Goal: Task Accomplishment & Management: Manage account settings

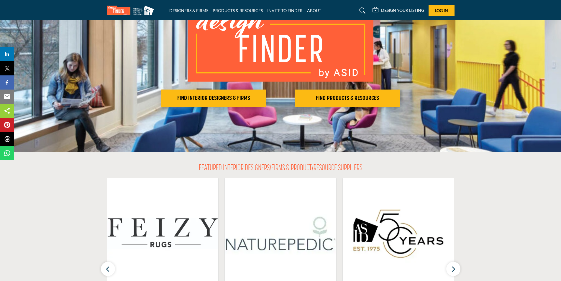
scroll to position [59, 0]
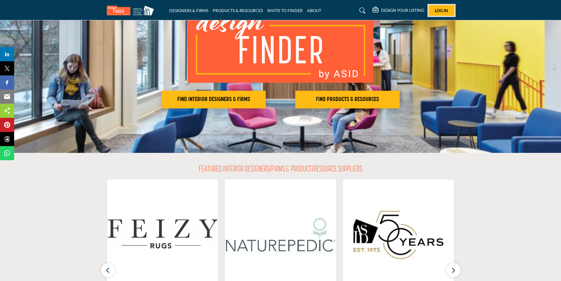
click at [445, 11] on span "Log In" at bounding box center [441, 10] width 13 height 5
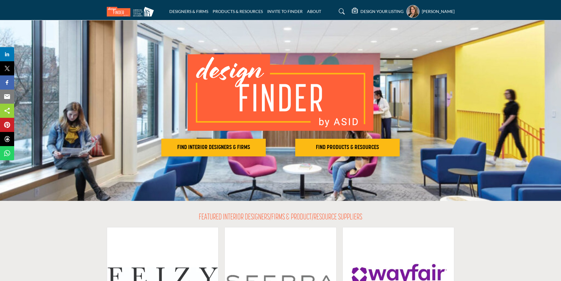
scroll to position [12, 0]
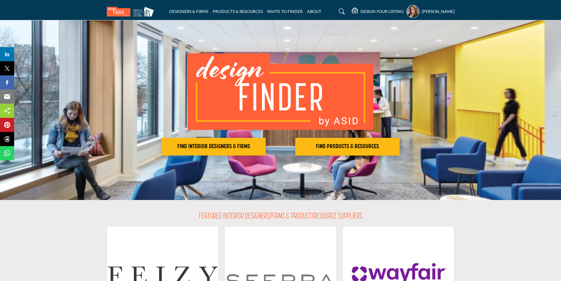
click at [391, 10] on h5 "DESIGN YOUR LISTING" at bounding box center [381, 11] width 43 height 5
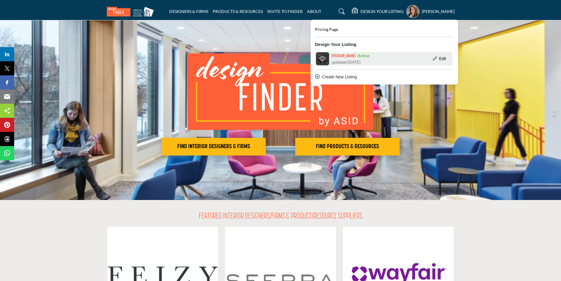
click at [340, 55] on h6 "Linda Aloisio Active" at bounding box center [351, 55] width 40 height 6
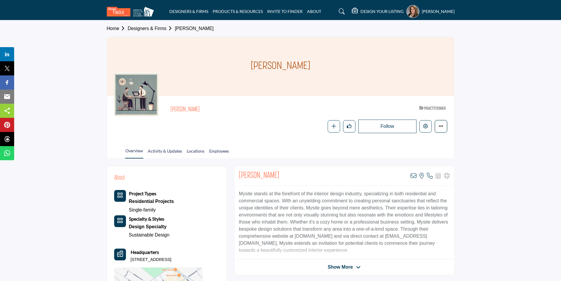
click at [440, 127] on icon "More details" at bounding box center [440, 126] width 5 height 5
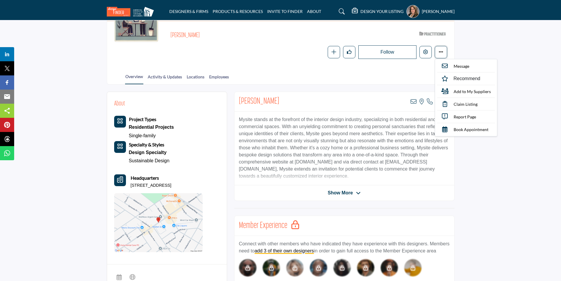
scroll to position [88, 0]
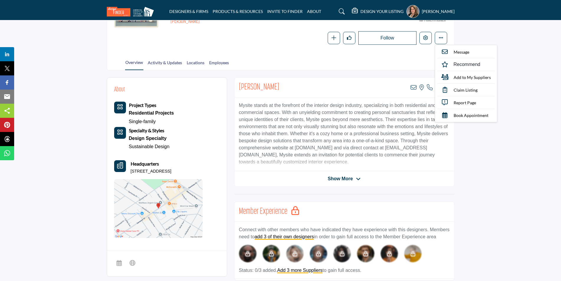
click at [345, 178] on span "Show More" at bounding box center [340, 178] width 25 height 7
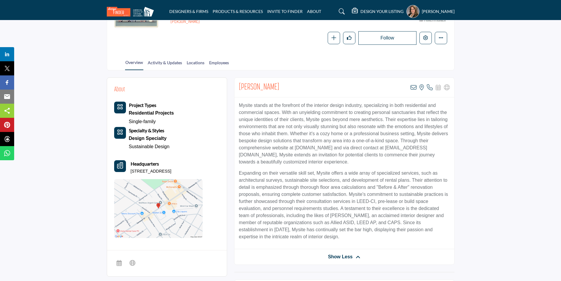
scroll to position [118, 0]
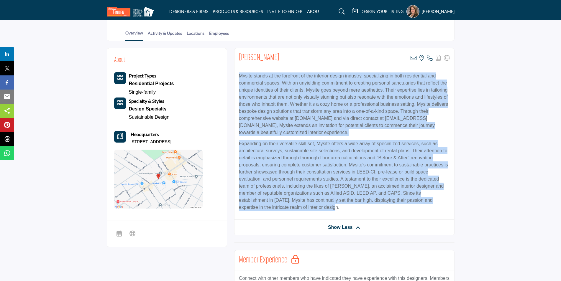
drag, startPoint x: 292, startPoint y: 209, endPoint x: 236, endPoint y: 73, distance: 146.6
click at [236, 73] on div "Mysite stands at the forefront of the interior design industry, specializing in…" at bounding box center [344, 144] width 220 height 152
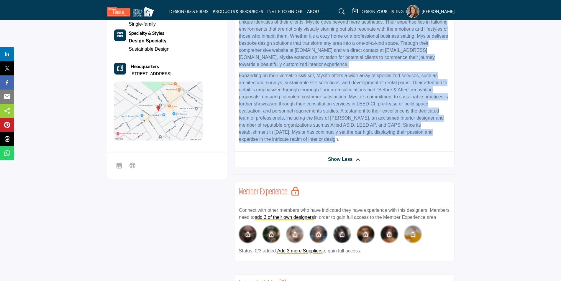
scroll to position [147, 0]
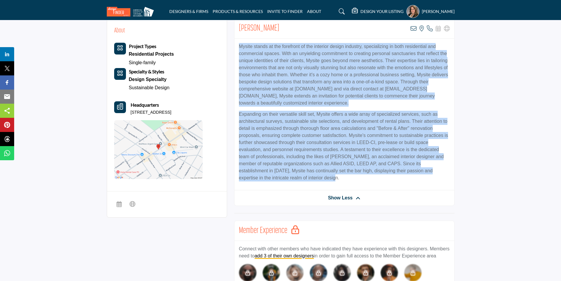
click at [121, 104] on icon "Headquarter icon" at bounding box center [120, 107] width 6 height 6
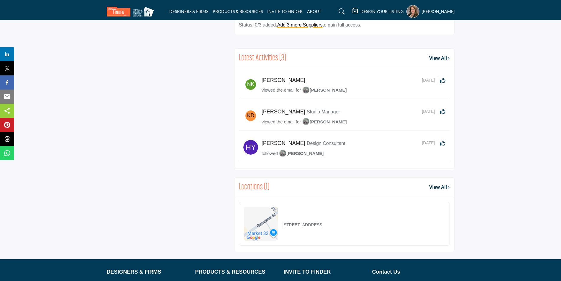
scroll to position [413, 0]
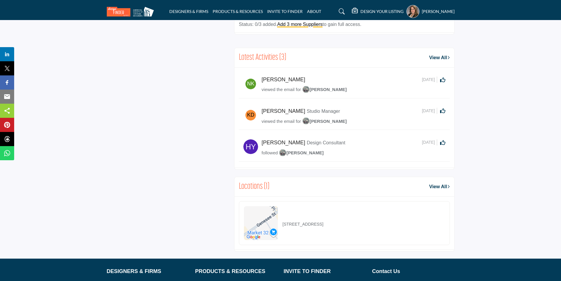
click at [440, 186] on link "View All" at bounding box center [439, 186] width 20 height 7
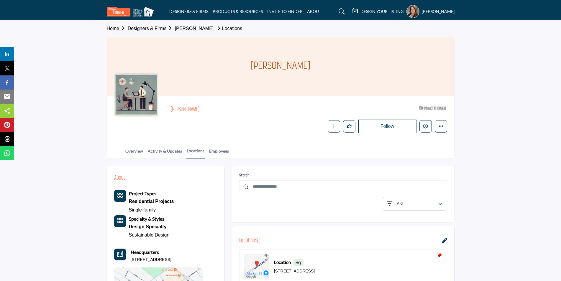
click at [384, 11] on h5 "DESIGN YOUR LISTING" at bounding box center [381, 11] width 43 height 5
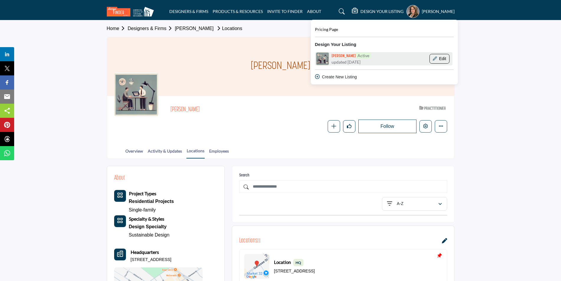
click at [441, 60] on button "Edit" at bounding box center [439, 59] width 20 height 10
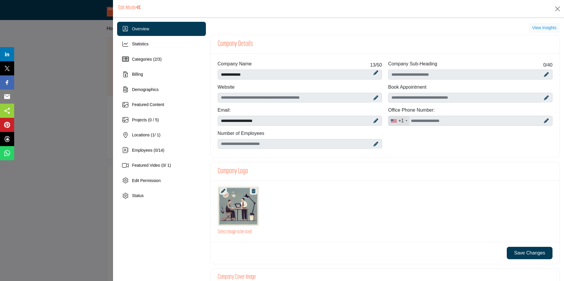
click at [374, 98] on icon at bounding box center [375, 98] width 5 height 5
click at [325, 97] on input "Enter company website" at bounding box center [300, 98] width 164 height 10
type input "**********"
click at [544, 74] on icon at bounding box center [546, 74] width 5 height 5
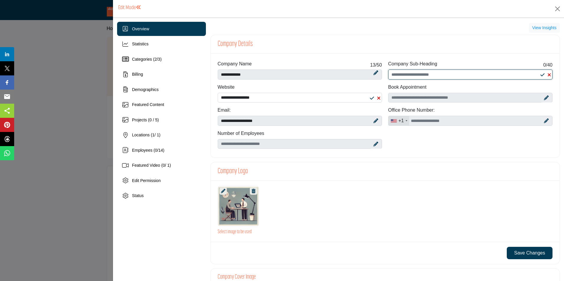
click at [450, 75] on input "Enter Company Sub-Heading" at bounding box center [470, 75] width 164 height 10
type input "**********"
click at [373, 145] on icon at bounding box center [375, 144] width 5 height 5
click at [373, 142] on icon at bounding box center [375, 144] width 5 height 5
click at [375, 144] on icon at bounding box center [375, 144] width 5 height 5
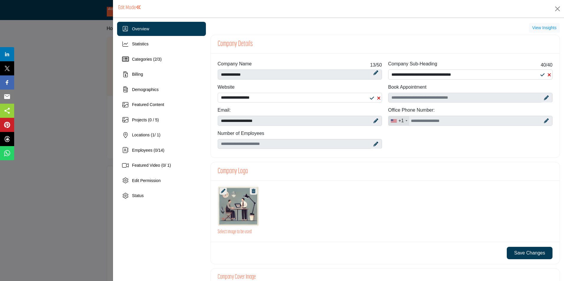
click at [374, 144] on icon at bounding box center [375, 144] width 5 height 5
click at [550, 84] on div "Book Appointment" at bounding box center [470, 95] width 170 height 23
click at [373, 144] on icon at bounding box center [375, 144] width 5 height 5
click at [544, 121] on icon at bounding box center [546, 121] width 5 height 5
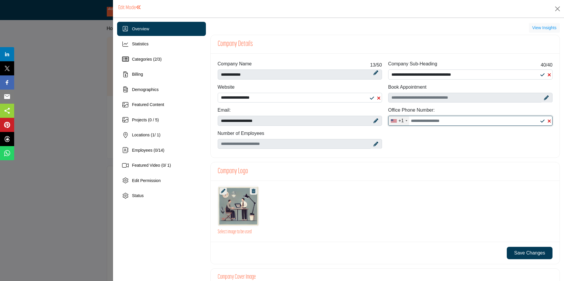
click at [419, 121] on input "Office Number" at bounding box center [470, 121] width 164 height 10
type input "**********"
click at [373, 145] on icon at bounding box center [375, 144] width 5 height 5
click at [373, 143] on icon at bounding box center [375, 144] width 5 height 5
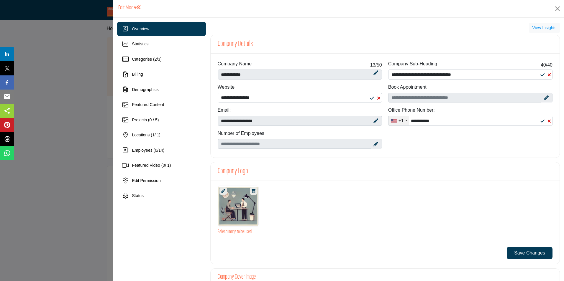
click at [374, 144] on icon at bounding box center [375, 144] width 5 height 5
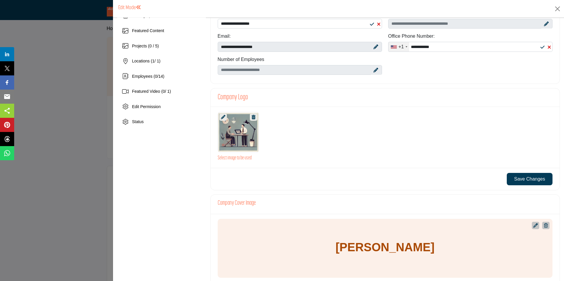
scroll to position [88, 0]
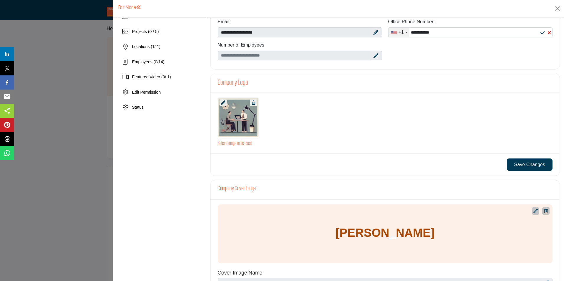
click at [241, 121] on div at bounding box center [238, 117] width 41 height 41
click at [221, 103] on icon at bounding box center [223, 103] width 4 height 4
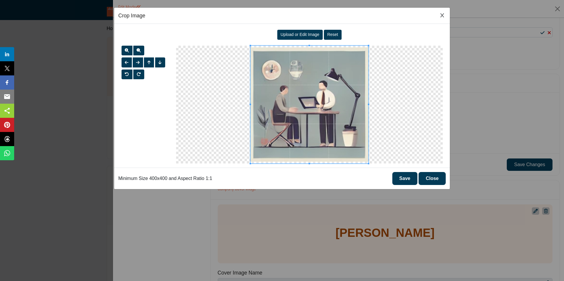
click at [307, 34] on span "Upload or Edit Image" at bounding box center [299, 34] width 39 height 5
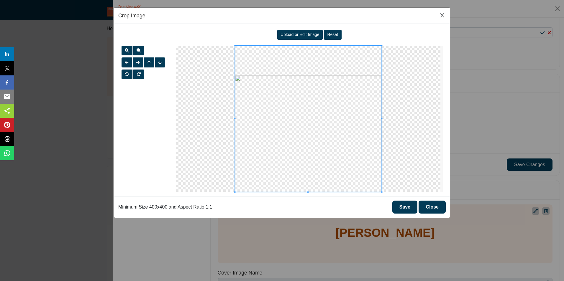
click at [407, 206] on button "Save" at bounding box center [404, 207] width 25 height 13
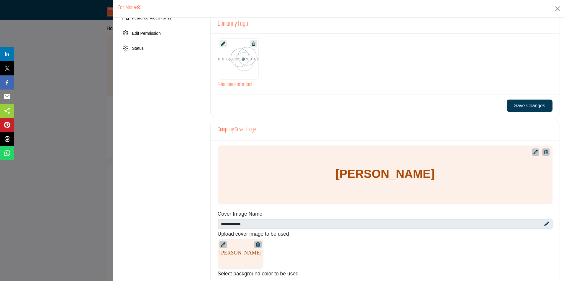
scroll to position [177, 0]
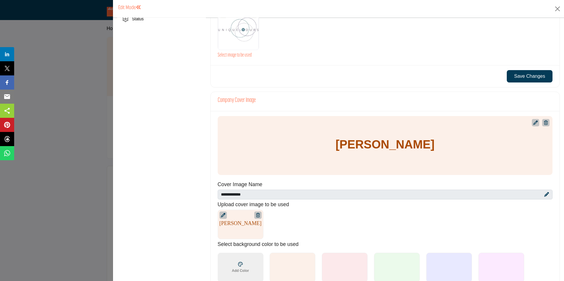
click at [533, 123] on icon at bounding box center [535, 123] width 4 height 4
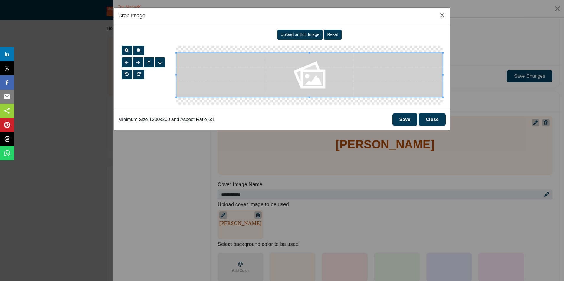
click at [312, 34] on span "Upload or Edit Image" at bounding box center [299, 34] width 39 height 5
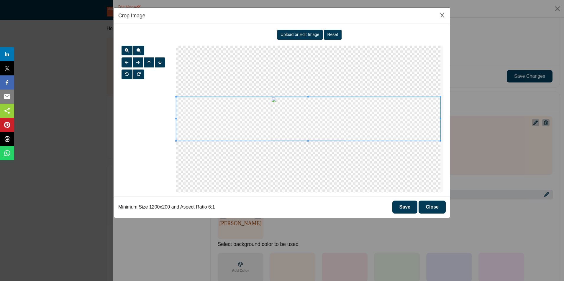
click at [406, 209] on button "Save" at bounding box center [404, 207] width 25 height 13
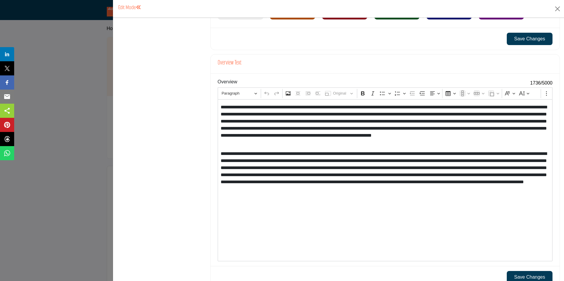
scroll to position [525, 0]
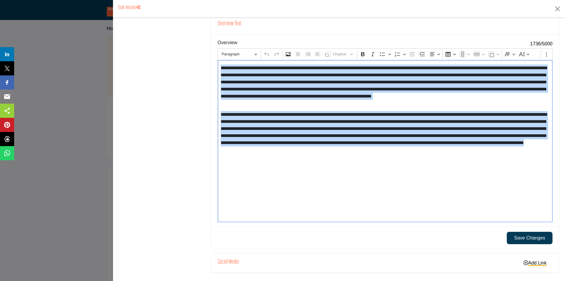
drag, startPoint x: 514, startPoint y: 151, endPoint x: 215, endPoint y: 69, distance: 309.8
click at [215, 69] on div "Overview 1736 /5000 Rich Text Editor Paragraph Undo Redo Insert image Centered …" at bounding box center [384, 130] width 349 height 192
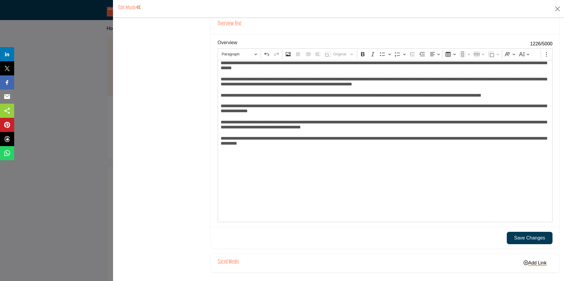
click at [523, 238] on button "Save Changes" at bounding box center [529, 238] width 46 height 12
click at [529, 264] on link "Add Link" at bounding box center [534, 263] width 35 height 10
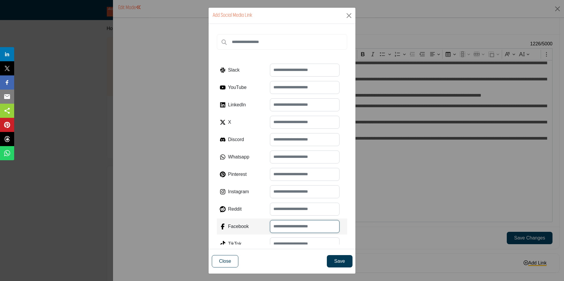
click at [274, 224] on input "text" at bounding box center [305, 226] width 70 height 13
paste input "**********"
type input "**********"
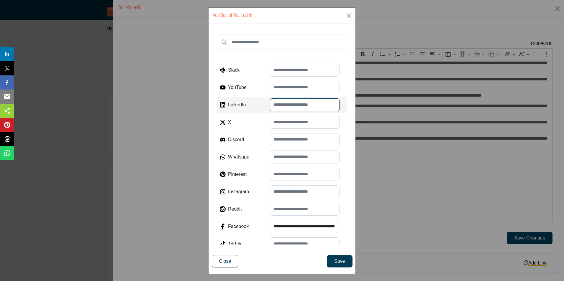
click at [274, 105] on input "text" at bounding box center [305, 104] width 70 height 13
paste input "**********"
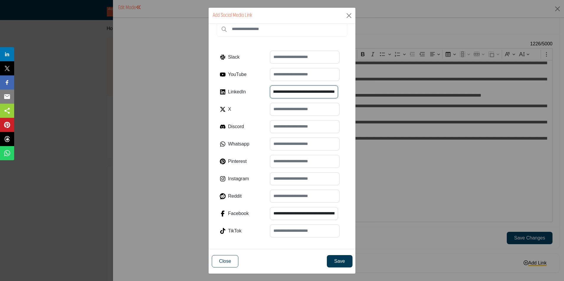
type input "**********"
click at [340, 263] on button "Save" at bounding box center [339, 261] width 25 height 12
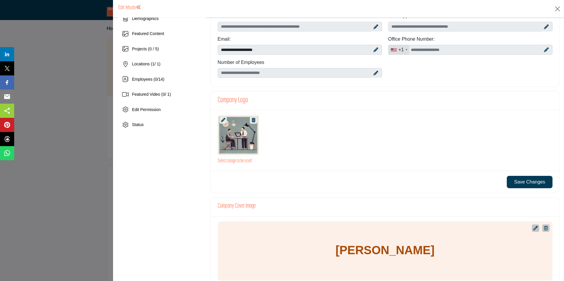
scroll to position [56, 0]
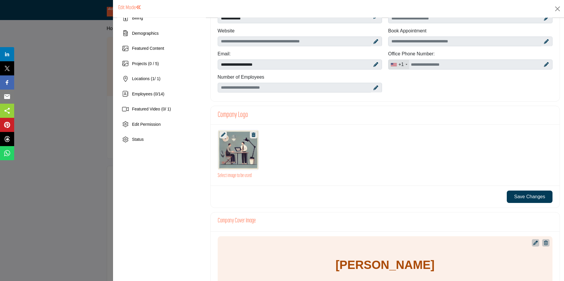
click at [222, 137] on icon at bounding box center [223, 135] width 4 height 4
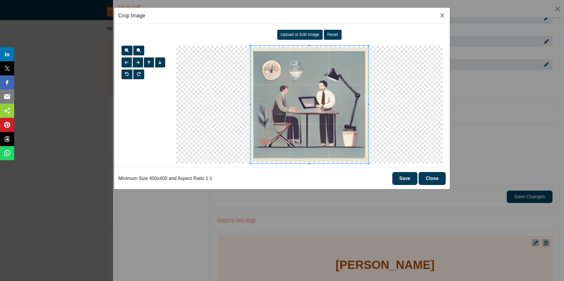
click at [294, 35] on span "Upload or Edit Image" at bounding box center [299, 34] width 39 height 5
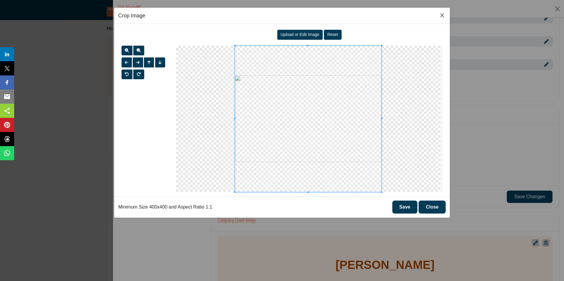
click at [401, 206] on button "Save" at bounding box center [404, 207] width 25 height 13
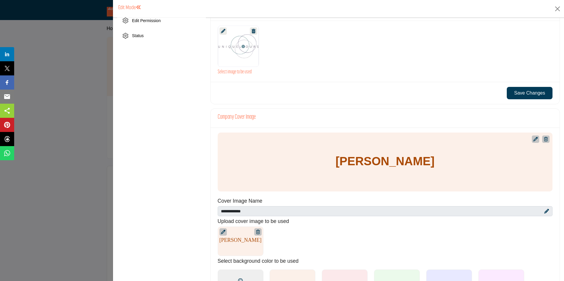
scroll to position [174, 0]
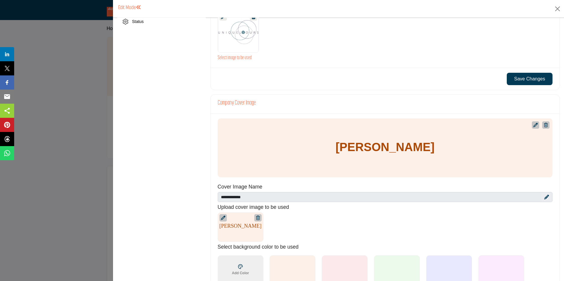
click at [533, 126] on icon at bounding box center [535, 125] width 4 height 4
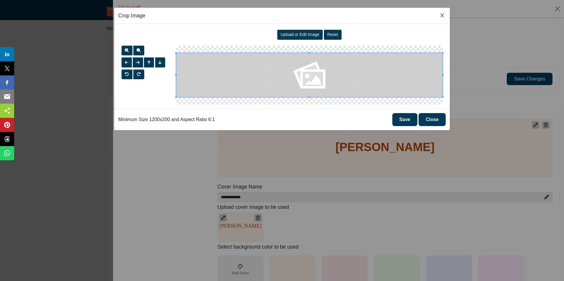
click at [313, 34] on span "Upload or Edit Image" at bounding box center [299, 34] width 39 height 5
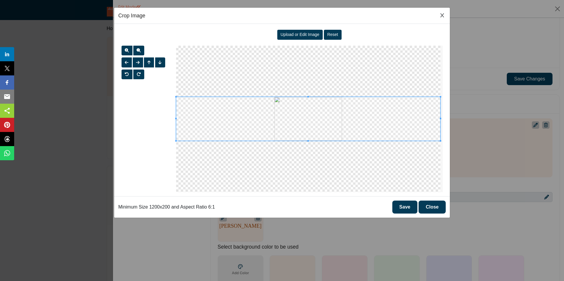
click at [407, 207] on button "Save" at bounding box center [404, 207] width 25 height 13
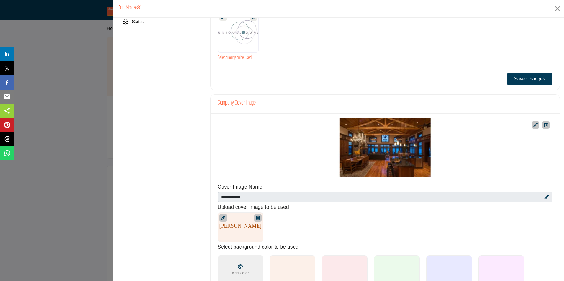
click at [533, 124] on icon at bounding box center [535, 125] width 4 height 4
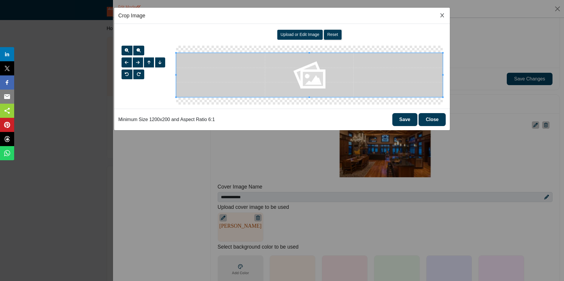
click at [334, 35] on span "Reset" at bounding box center [332, 34] width 11 height 5
click at [443, 15] on icon "Close Image Upload Modal" at bounding box center [442, 15] width 4 height 5
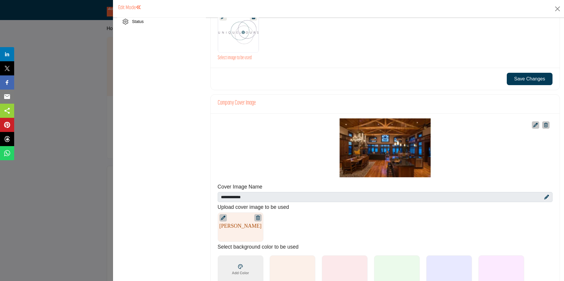
click at [544, 126] on icon at bounding box center [546, 125] width 4 height 4
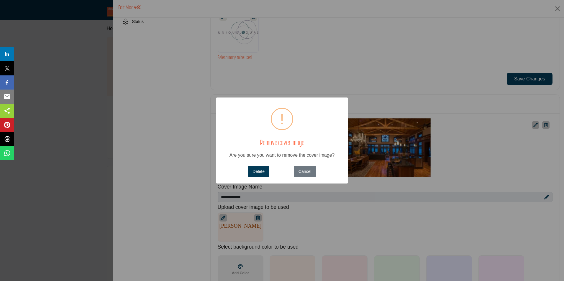
click at [262, 171] on button "Delete" at bounding box center [258, 171] width 21 height 11
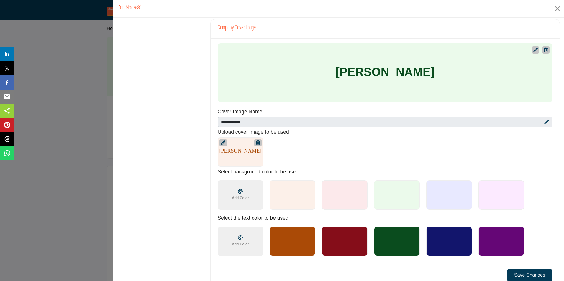
scroll to position [233, 0]
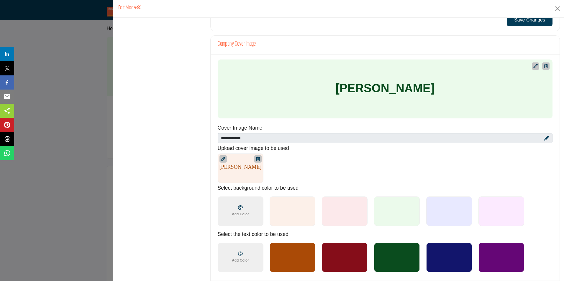
click at [499, 257] on div at bounding box center [501, 257] width 46 height 29
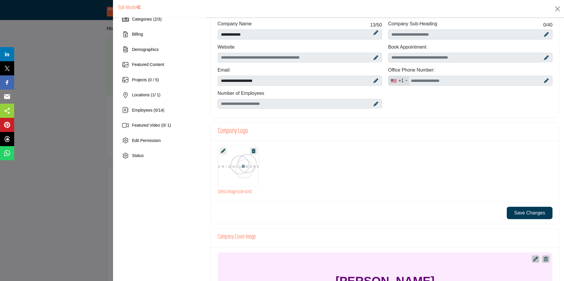
scroll to position [0, 0]
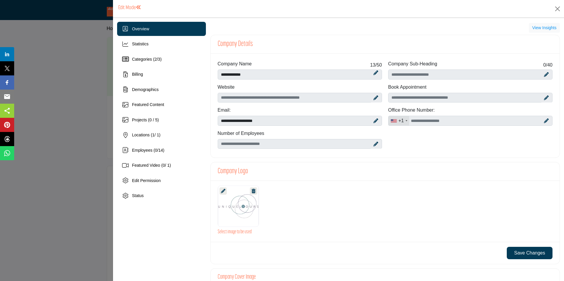
click at [374, 97] on icon at bounding box center [375, 98] width 5 height 5
click at [255, 100] on input "Enter company website" at bounding box center [300, 98] width 164 height 10
type input "**********"
click at [374, 145] on icon at bounding box center [375, 144] width 5 height 5
click at [373, 143] on icon at bounding box center [375, 144] width 5 height 5
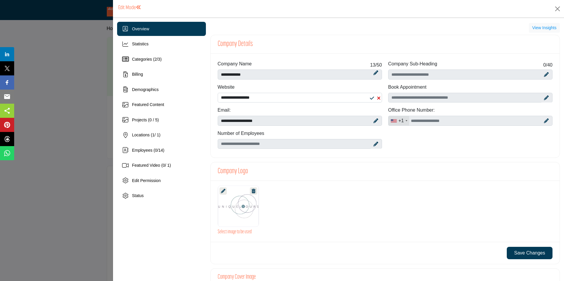
click at [374, 144] on icon at bounding box center [375, 144] width 5 height 5
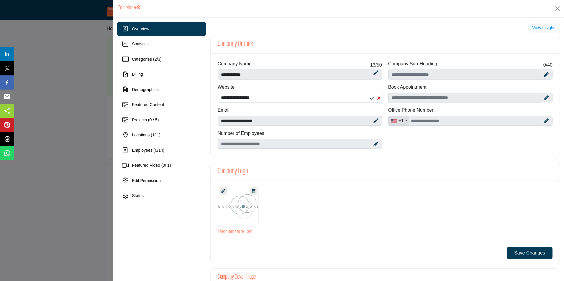
click at [371, 144] on div at bounding box center [376, 143] width 10 height 9
click at [544, 74] on icon at bounding box center [546, 74] width 5 height 5
click at [434, 78] on input "Enter Company Sub-Heading" at bounding box center [470, 75] width 164 height 10
type input "**********"
click at [544, 121] on icon at bounding box center [546, 121] width 5 height 5
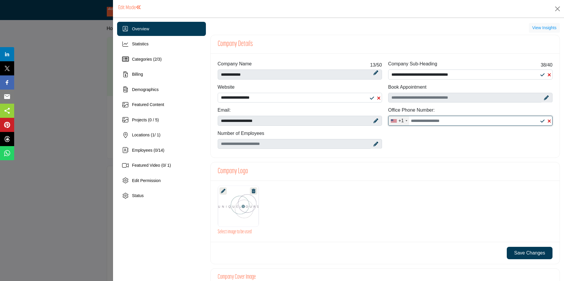
click at [419, 121] on input "Office Number" at bounding box center [470, 121] width 164 height 10
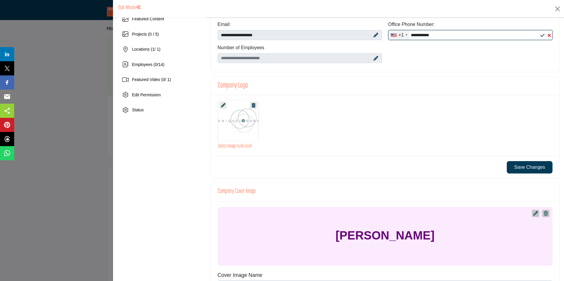
scroll to position [88, 0]
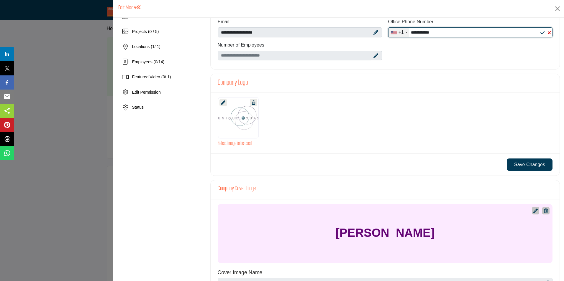
type input "**********"
click at [531, 163] on button "Save Changes" at bounding box center [529, 165] width 46 height 12
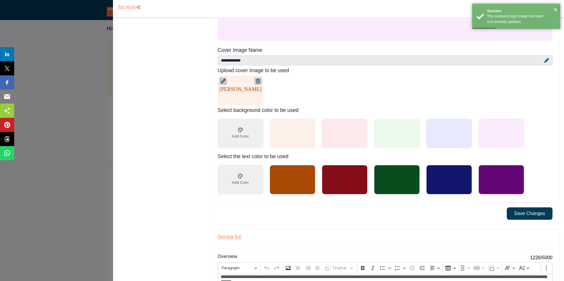
scroll to position [324, 0]
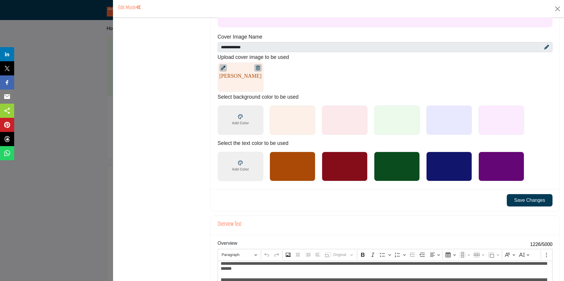
click at [523, 201] on button "Save Changes" at bounding box center [529, 200] width 46 height 12
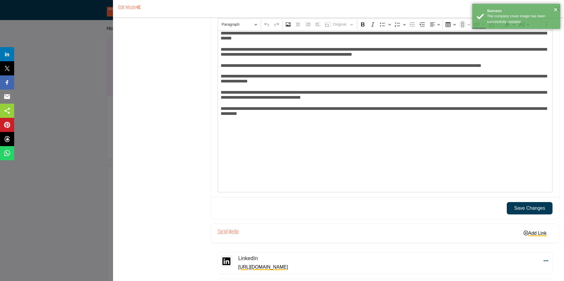
scroll to position [623, 0]
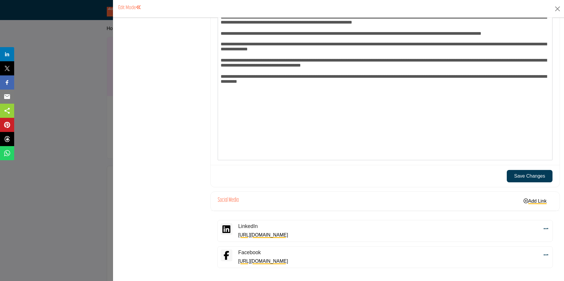
click at [523, 177] on button "Save Changes" at bounding box center [529, 176] width 46 height 12
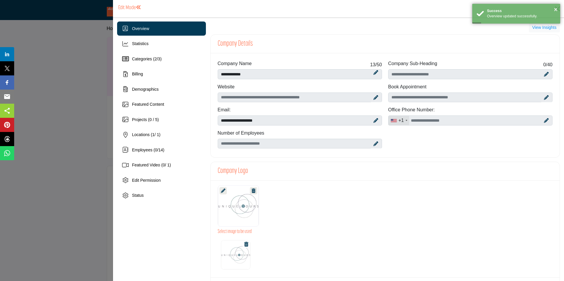
scroll to position [0, 0]
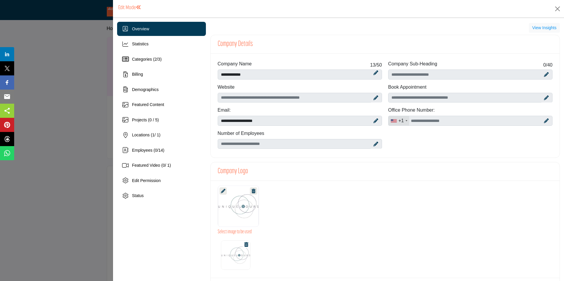
click at [130, 8] on h1 "Edit Mode" at bounding box center [129, 8] width 23 height 6
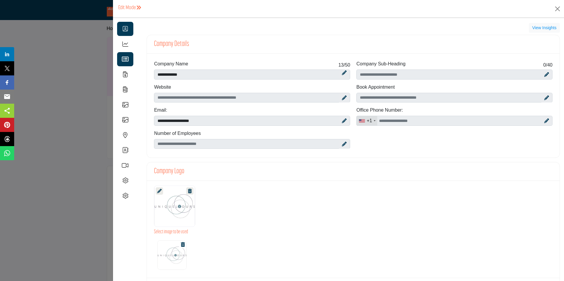
click at [124, 61] on icon at bounding box center [125, 59] width 7 height 6
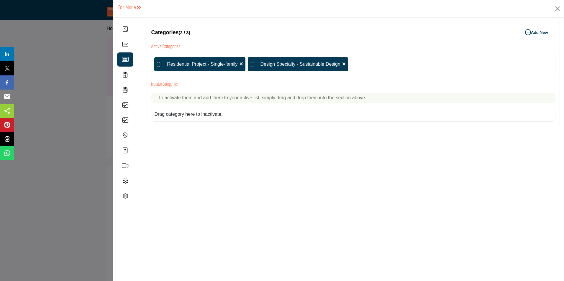
click at [354, 65] on div ":: Residential Project - Single-family :: Design Specialty - Sustainable Design" at bounding box center [353, 65] width 404 height 22
click at [536, 31] on b "Add New Add New" at bounding box center [536, 32] width 23 height 6
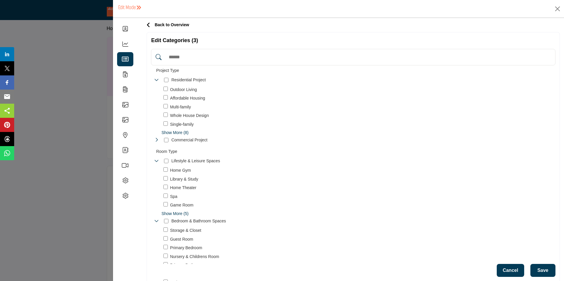
click at [177, 132] on span "Show More (8)" at bounding box center [358, 133] width 394 height 6
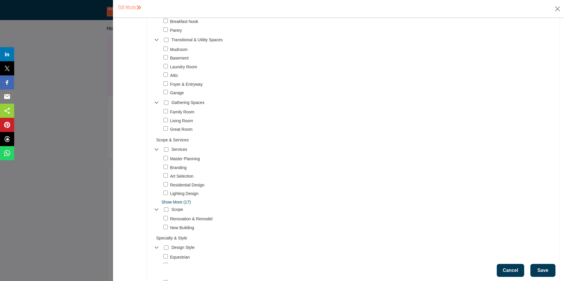
scroll to position [442, 0]
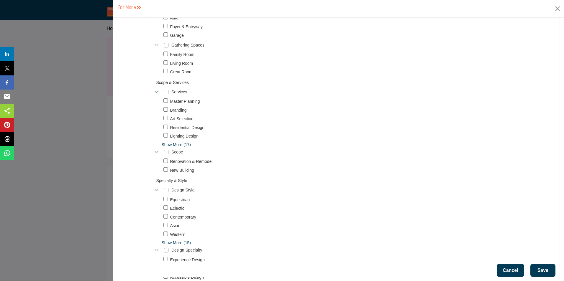
click at [175, 145] on span "Show More (17)" at bounding box center [358, 145] width 394 height 6
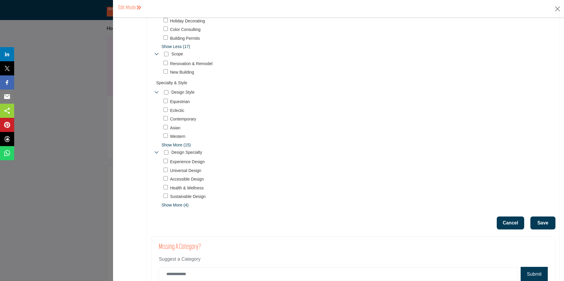
scroll to position [704, 0]
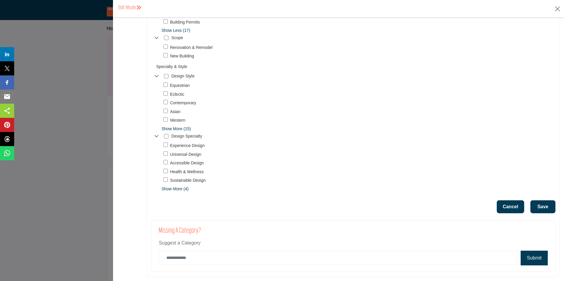
click at [180, 189] on span "Show More (4)" at bounding box center [358, 189] width 394 height 6
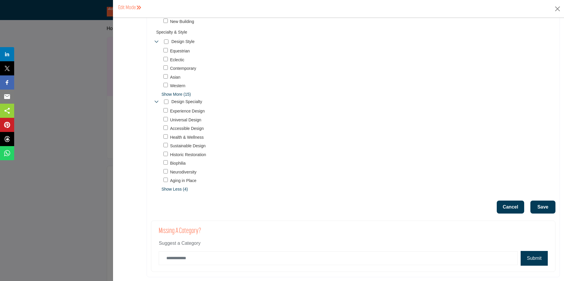
scroll to position [739, 0]
click at [545, 206] on button "Save" at bounding box center [542, 206] width 25 height 13
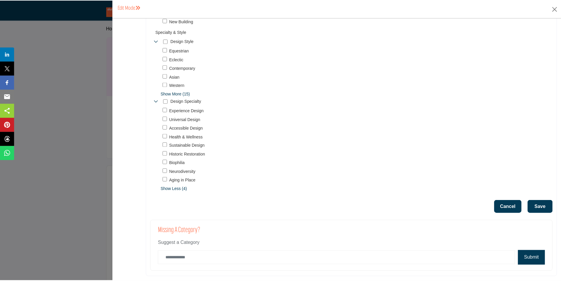
scroll to position [0, 0]
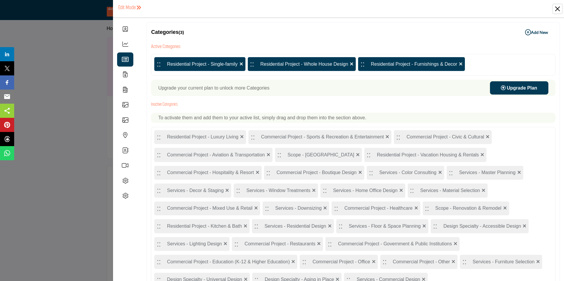
click at [557, 9] on button "Close" at bounding box center [557, 8] width 9 height 9
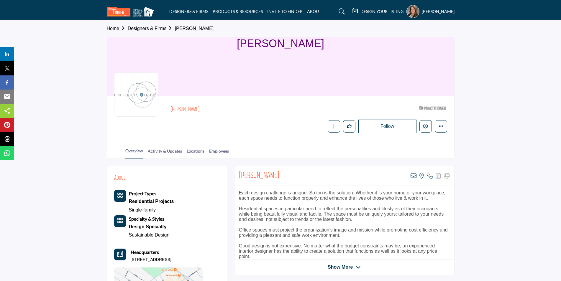
click at [112, 27] on link "Home" at bounding box center [117, 28] width 21 height 5
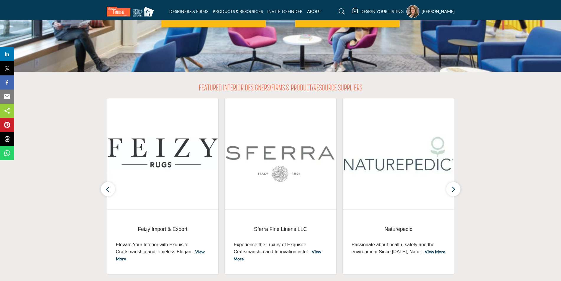
scroll to position [88, 0]
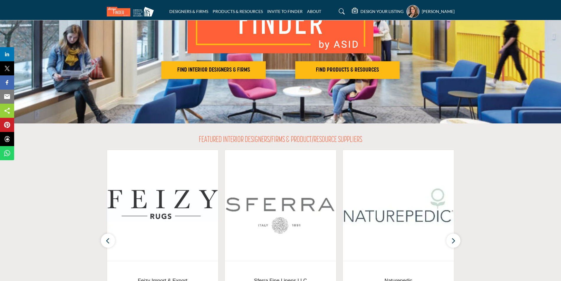
click at [342, 10] on icon at bounding box center [342, 12] width 6 height 6
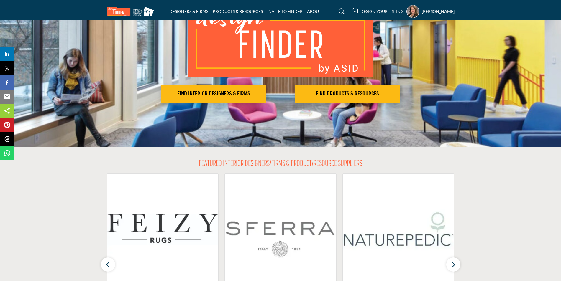
scroll to position [112, 0]
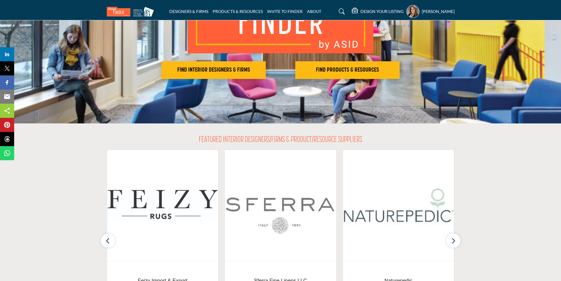
click at [342, 11] on icon at bounding box center [342, 12] width 6 height 6
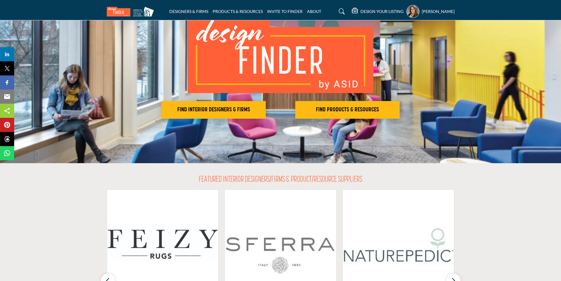
scroll to position [0, 0]
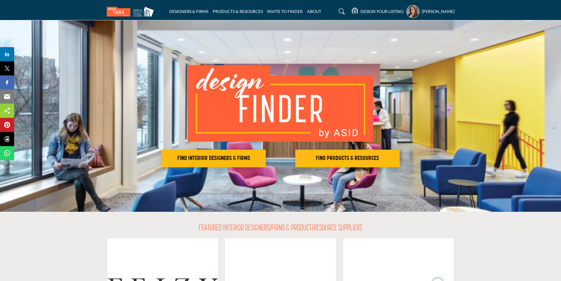
click at [342, 11] on icon at bounding box center [342, 12] width 6 height 6
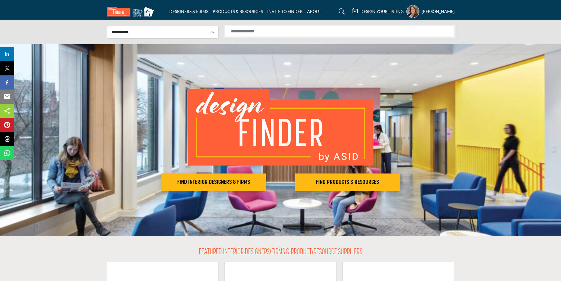
click at [235, 32] on input "Search Solutions" at bounding box center [340, 31] width 230 height 11
type input "**********"
click at [300, 28] on input "**********" at bounding box center [340, 31] width 230 height 11
click at [211, 33] on select "**********" at bounding box center [163, 32] width 112 height 13
select select "**********"
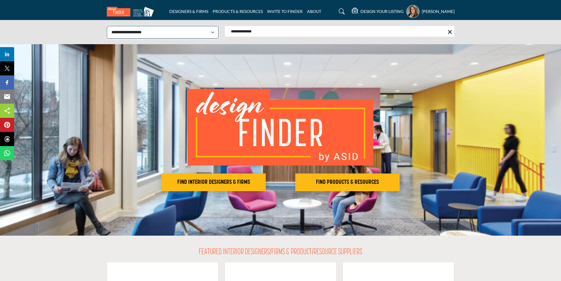
click at [107, 26] on select "**********" at bounding box center [163, 32] width 112 height 13
click at [289, 29] on input "**********" at bounding box center [340, 31] width 230 height 11
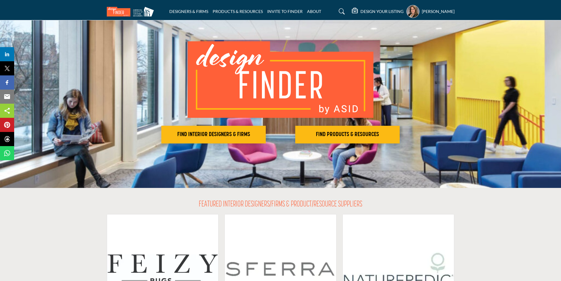
scroll to position [70, 0]
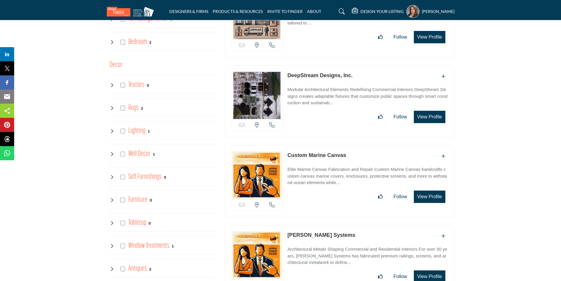
scroll to position [501, 0]
